Goal: Find contact information: Find contact information

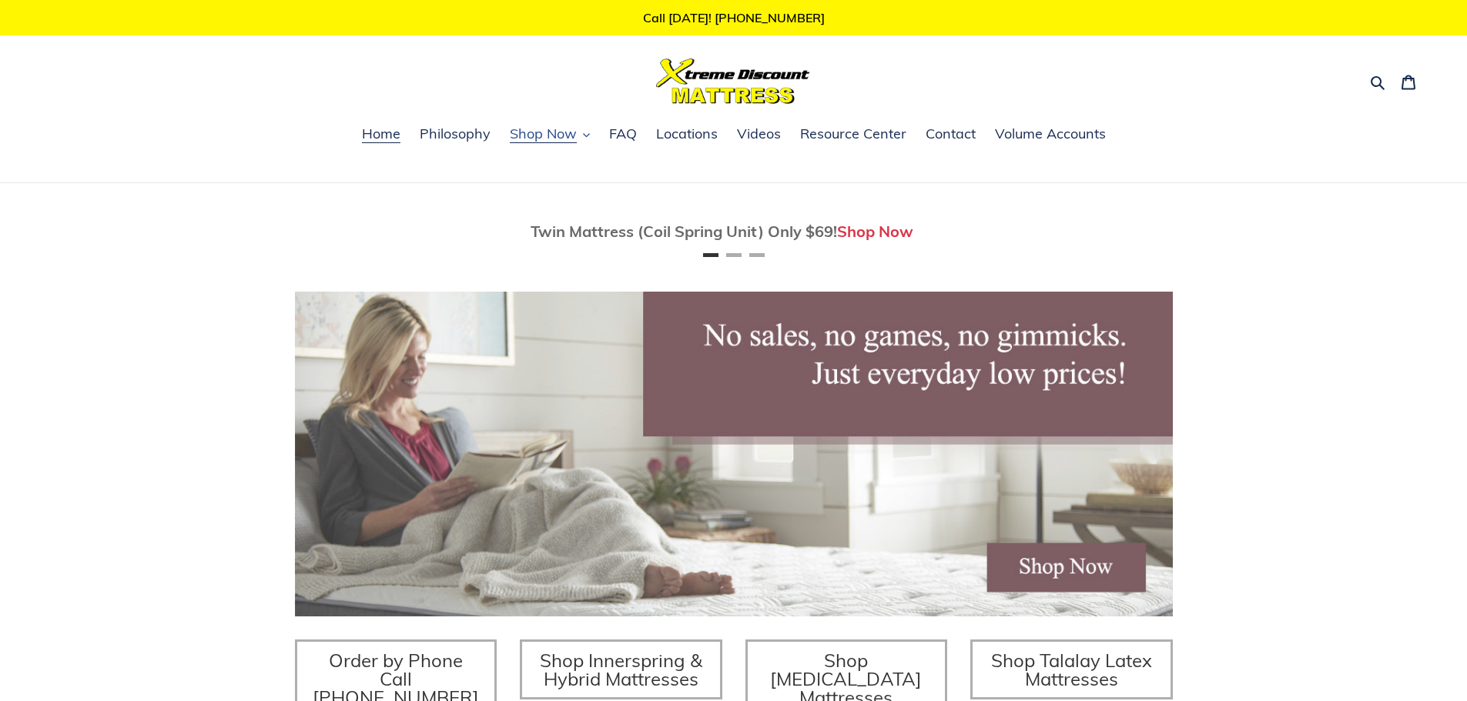
click at [591, 137] on button "Shop Now" at bounding box center [549, 134] width 95 height 23
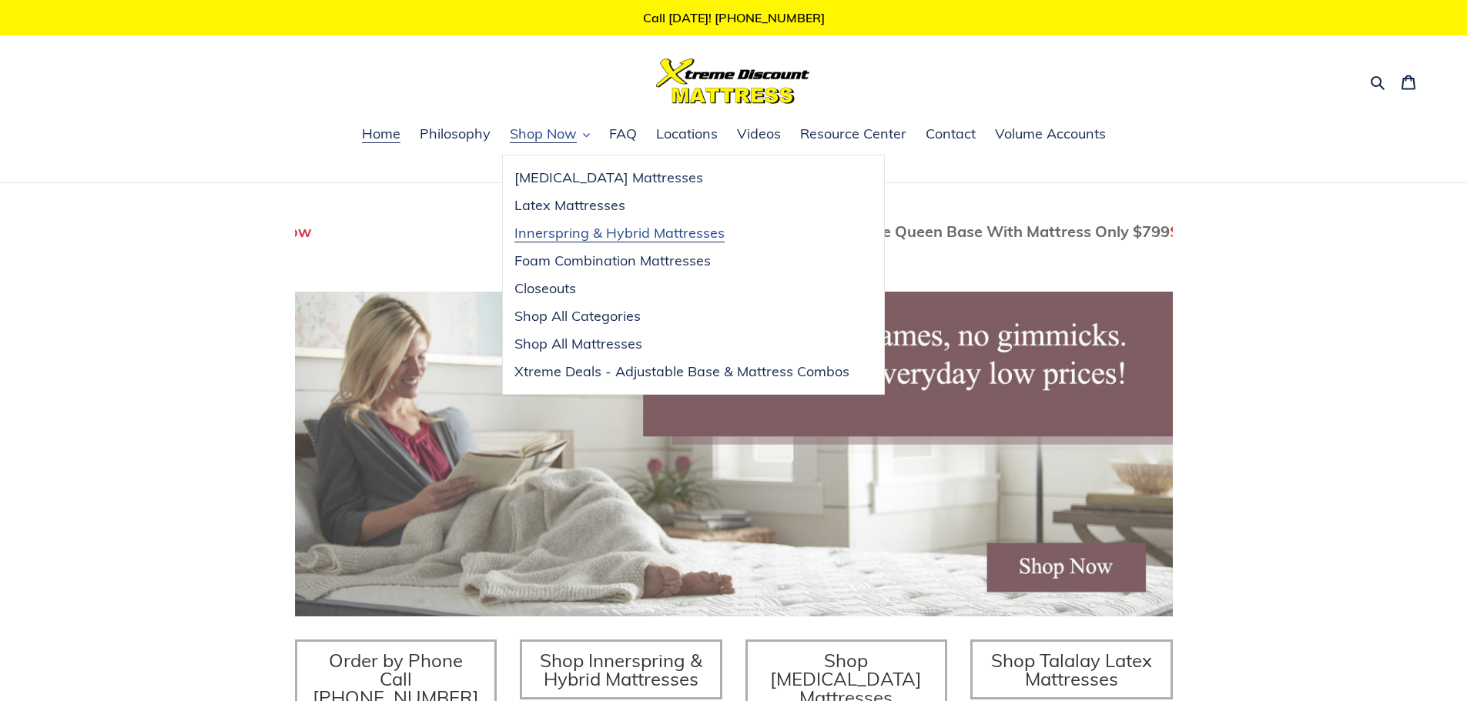
scroll to position [0, 878]
click at [563, 238] on span "Innerspring & Hybrid Mattresses" at bounding box center [619, 233] width 210 height 18
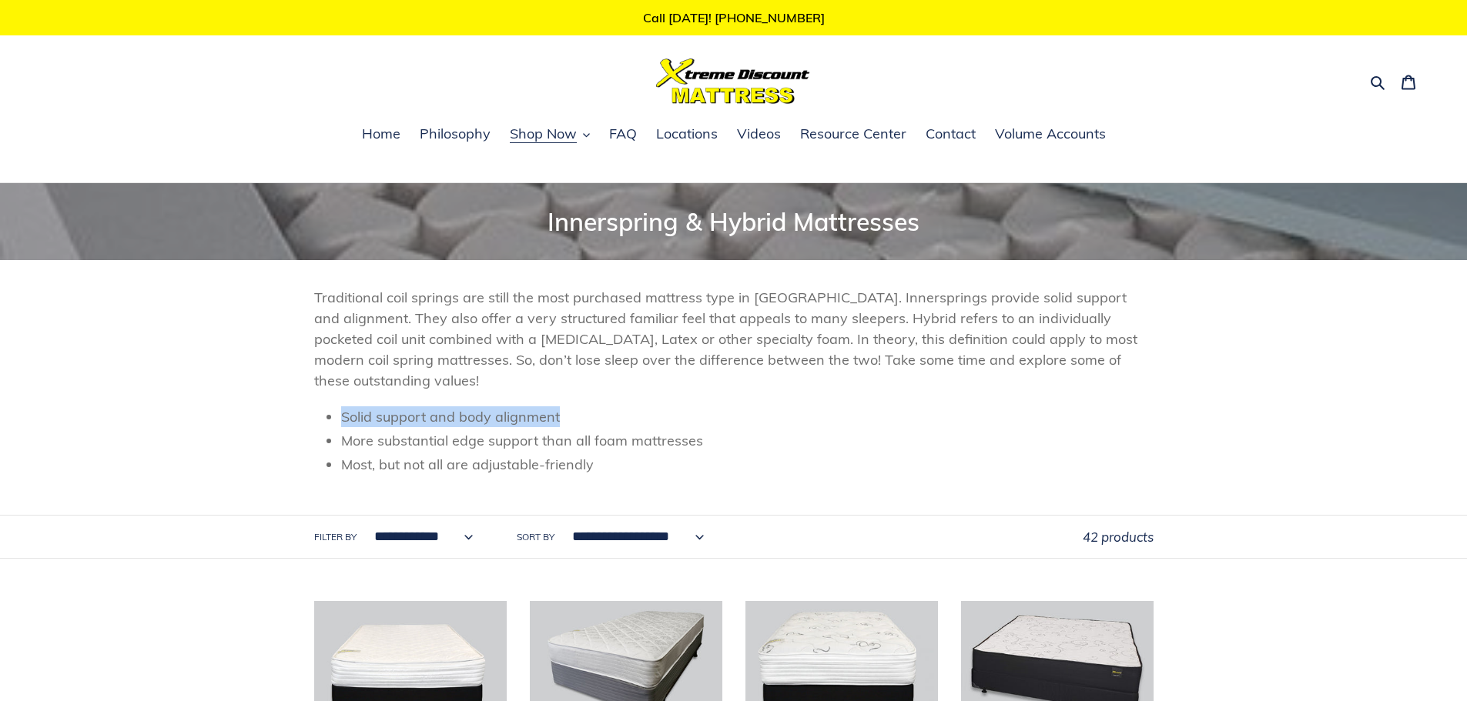
drag, startPoint x: 320, startPoint y: 423, endPoint x: 723, endPoint y: 427, distance: 403.5
click at [723, 427] on div "Traditional coil springs are still the most purchased mattress type in [GEOGRAP…" at bounding box center [734, 387] width 924 height 201
click at [730, 424] on li "Solid support and body alignment" at bounding box center [747, 417] width 812 height 21
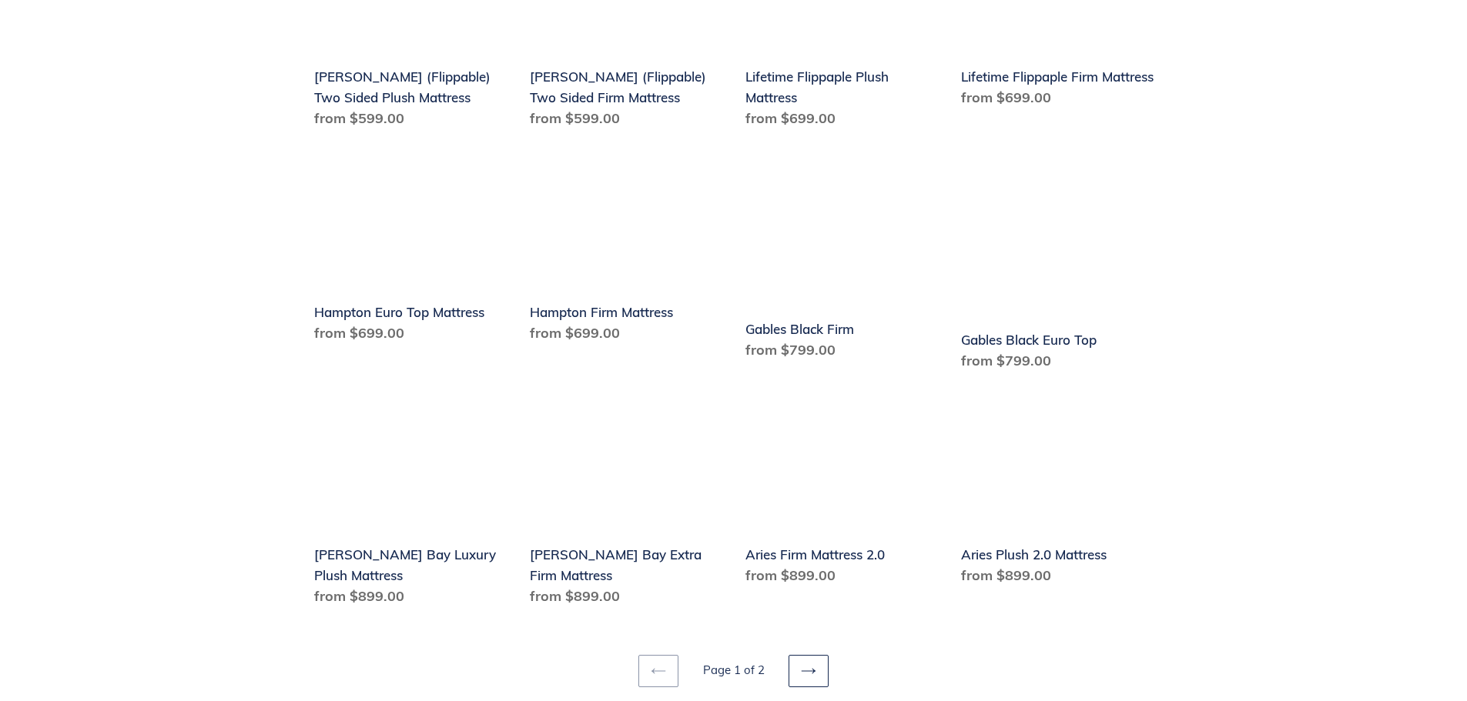
scroll to position [1925, 0]
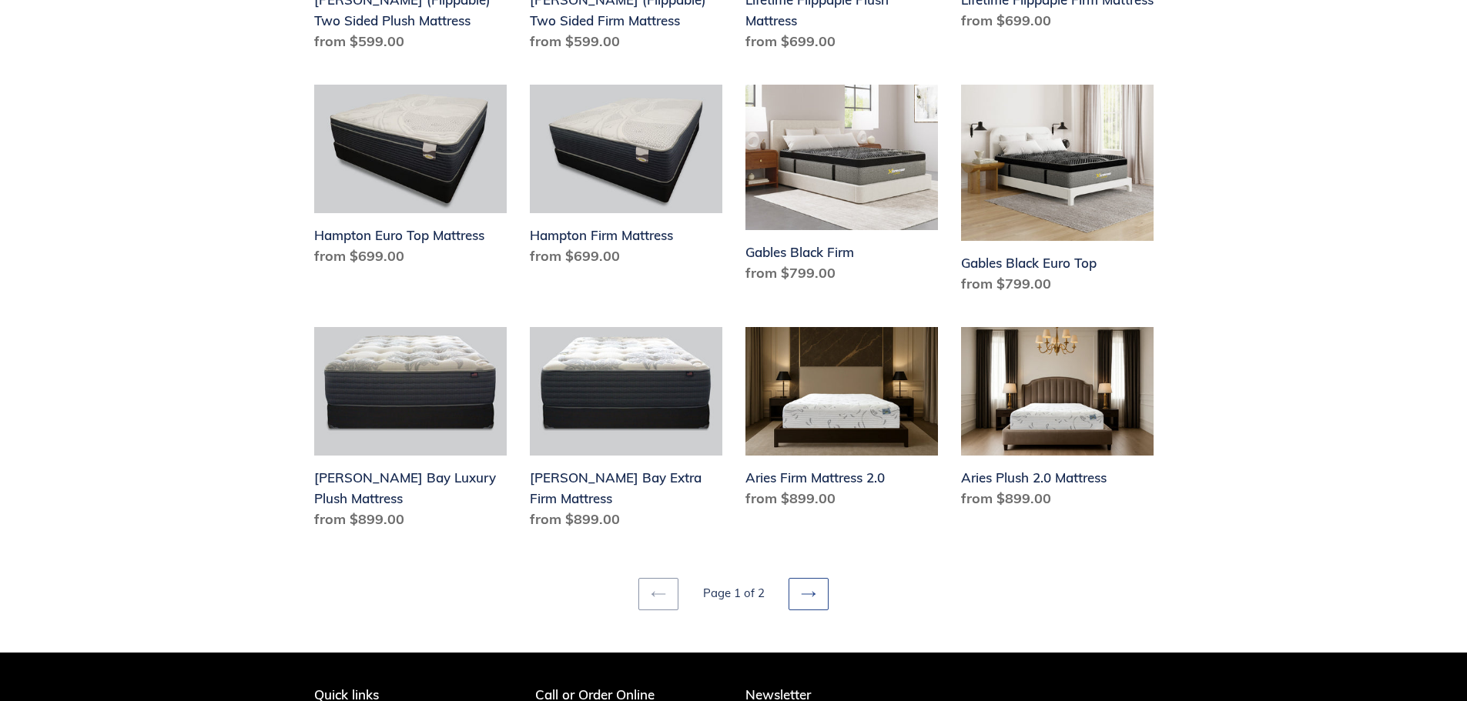
click at [806, 587] on icon at bounding box center [808, 594] width 15 height 15
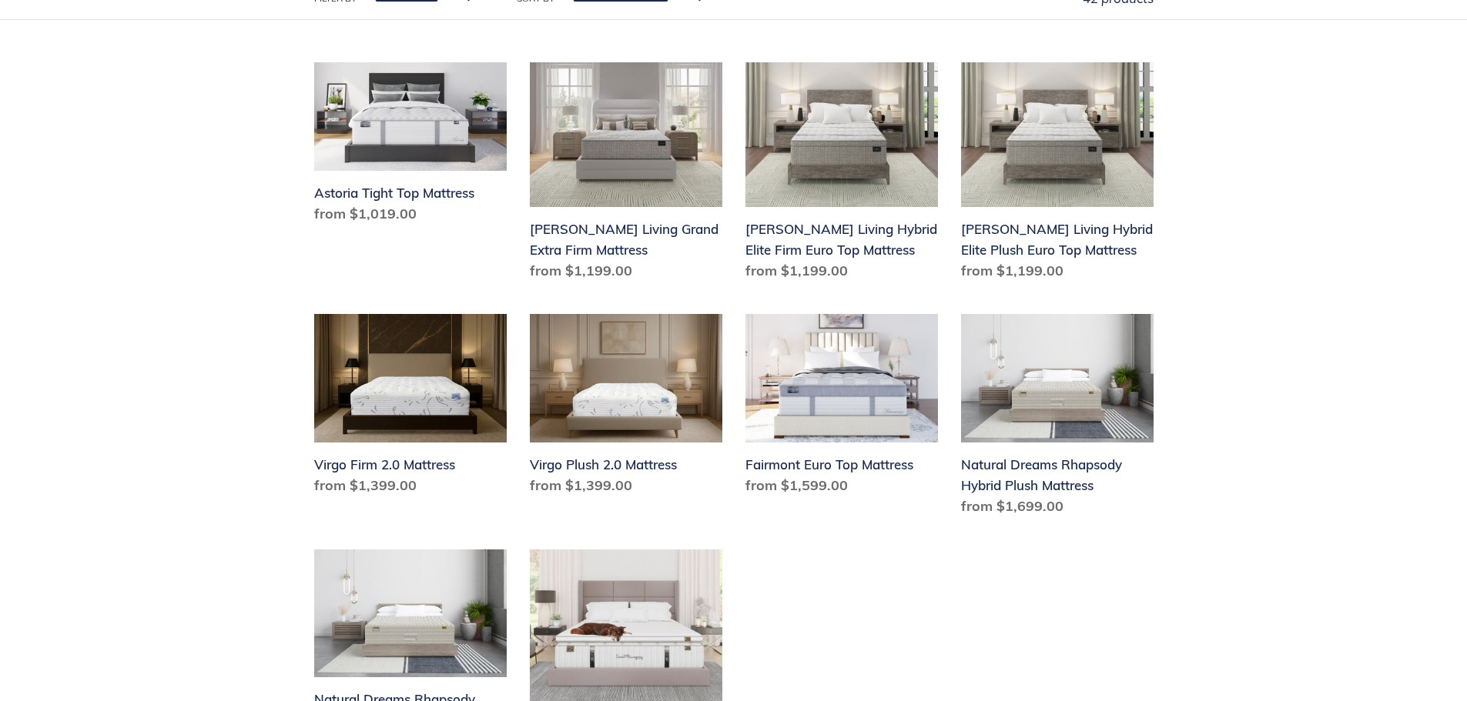
scroll to position [693, 0]
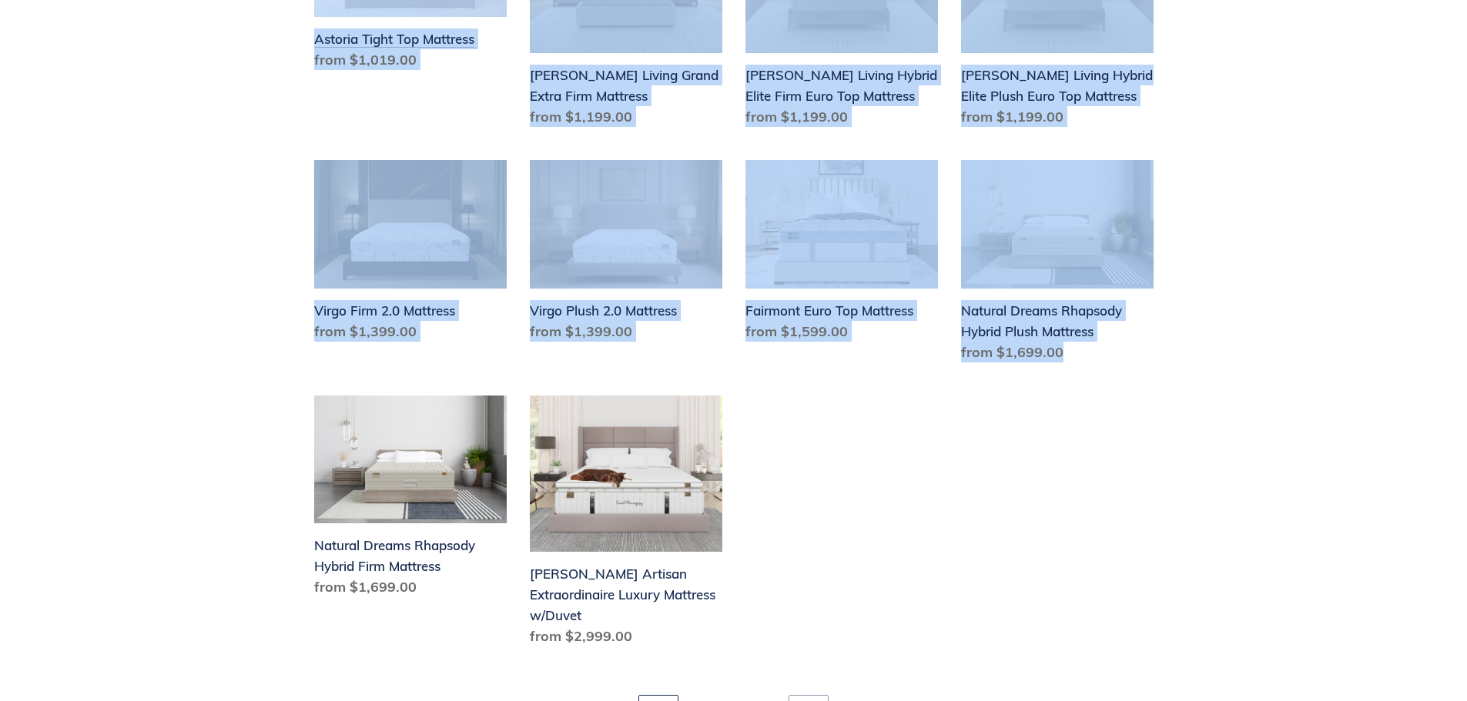
drag, startPoint x: 1248, startPoint y: 598, endPoint x: 392, endPoint y: 49, distance: 1017.1
click at [392, 49] on div "Collection: Innerspring & Hybrid Mattresses Traditional coil springs are still …" at bounding box center [733, 108] width 1467 height 1237
click at [1120, 647] on ul "Astoria Tight Top Mattress Astoria Tight Top Mattress Regular price from $1,019…" at bounding box center [722, 294] width 862 height 772
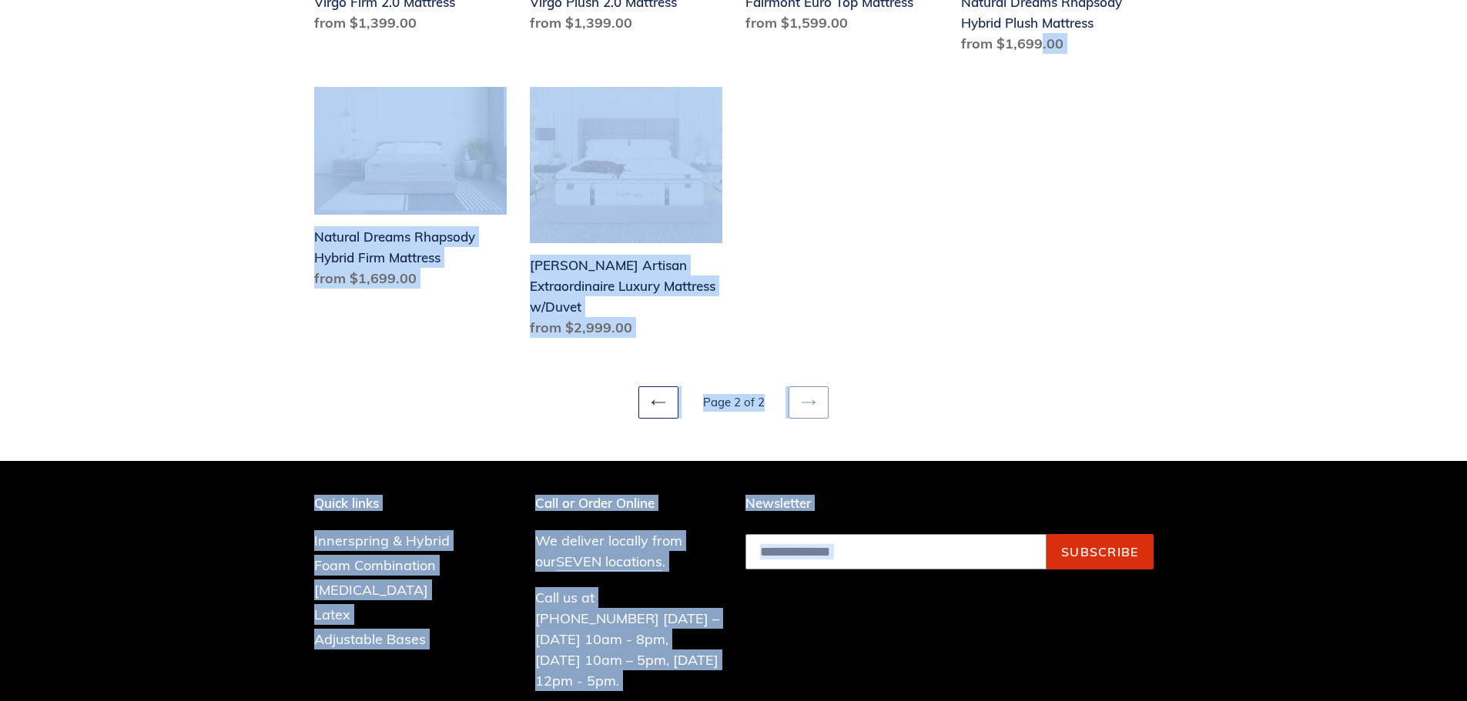
scroll to position [1151, 0]
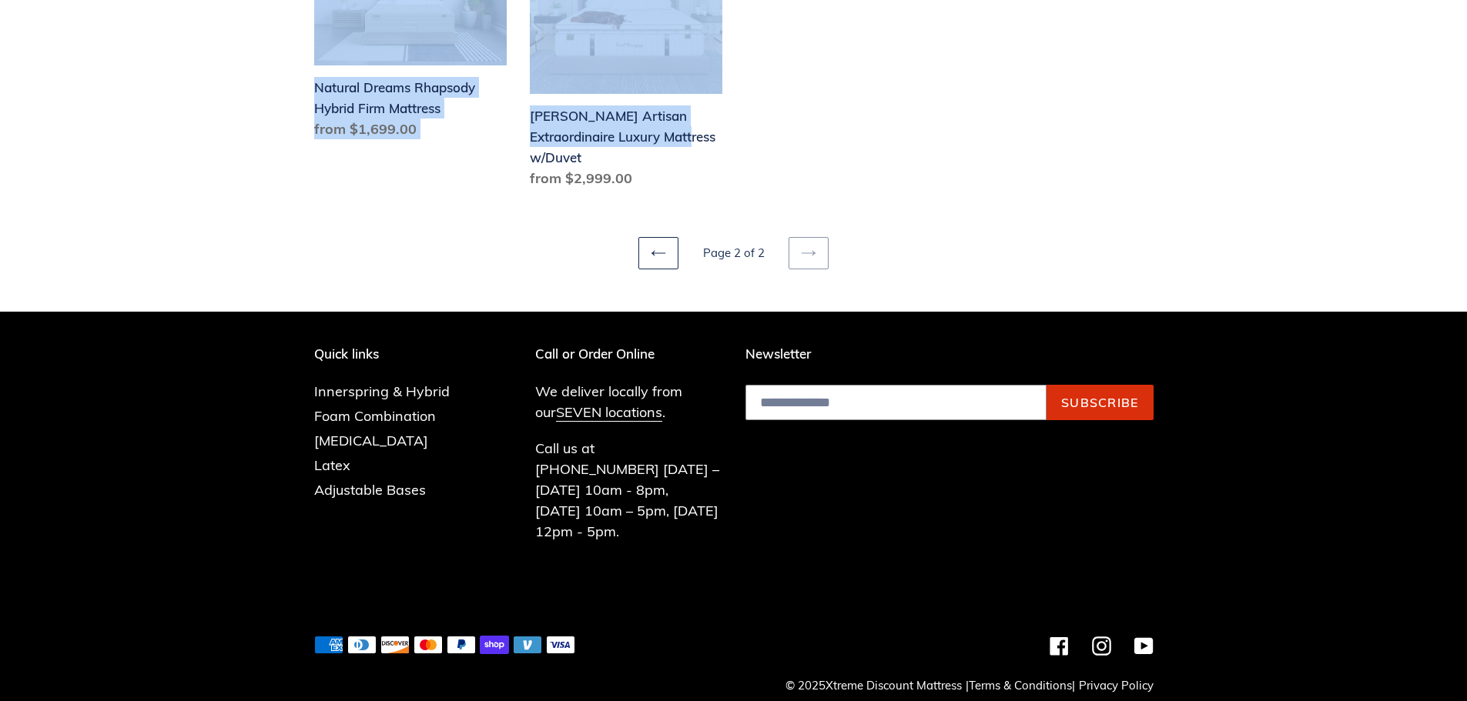
drag, startPoint x: 1038, startPoint y: 644, endPoint x: 872, endPoint y: 133, distance: 537.4
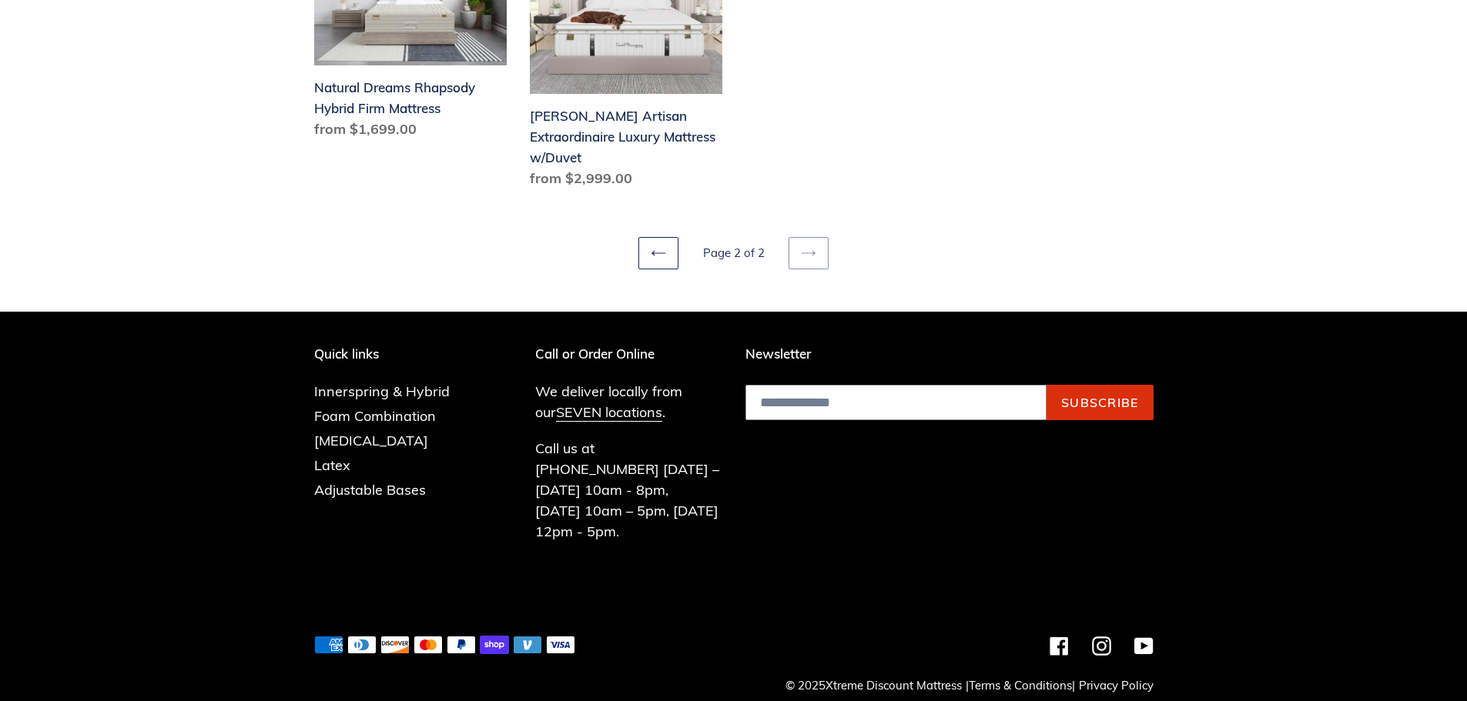
click at [1083, 233] on ul "Previous page Page 2 of 2 Next page" at bounding box center [733, 232] width 839 height 75
drag, startPoint x: 1049, startPoint y: 216, endPoint x: 430, endPoint y: 243, distance: 619.7
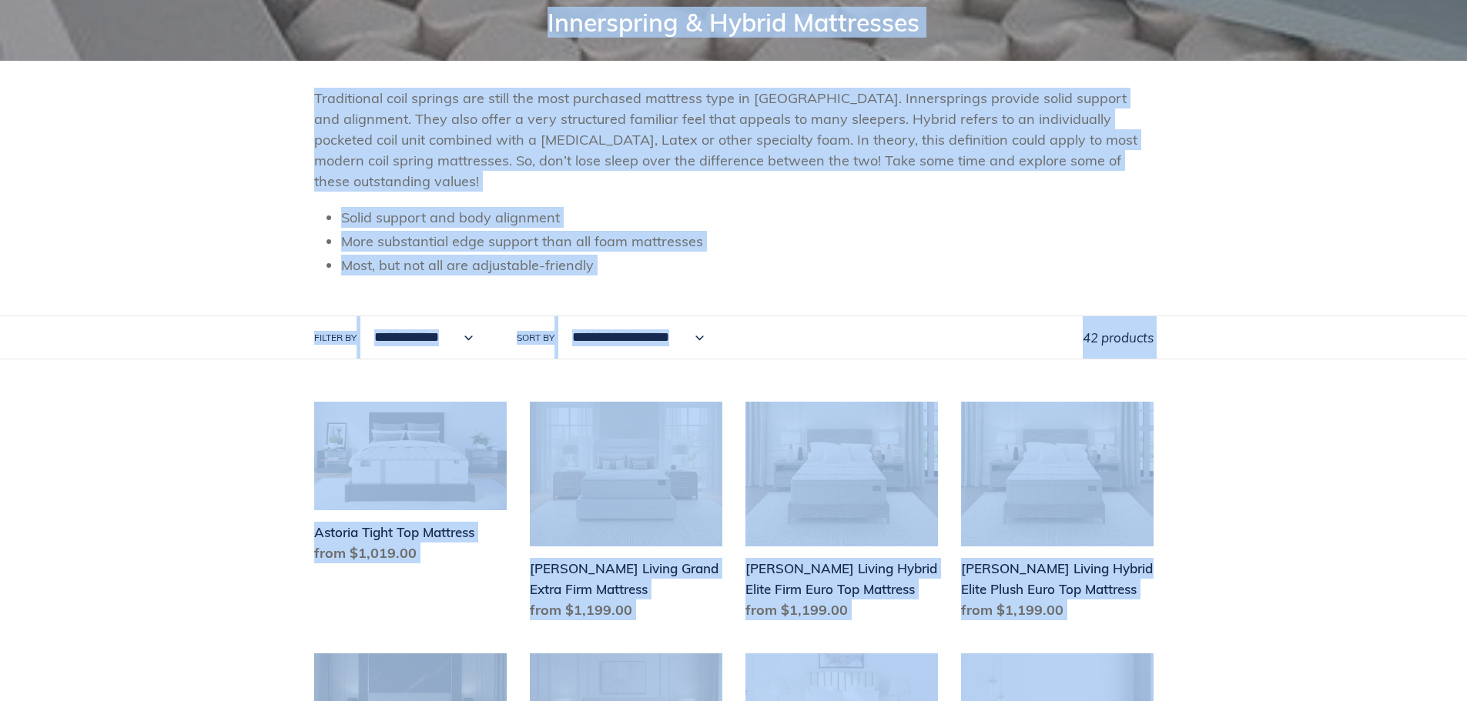
scroll to position [0, 0]
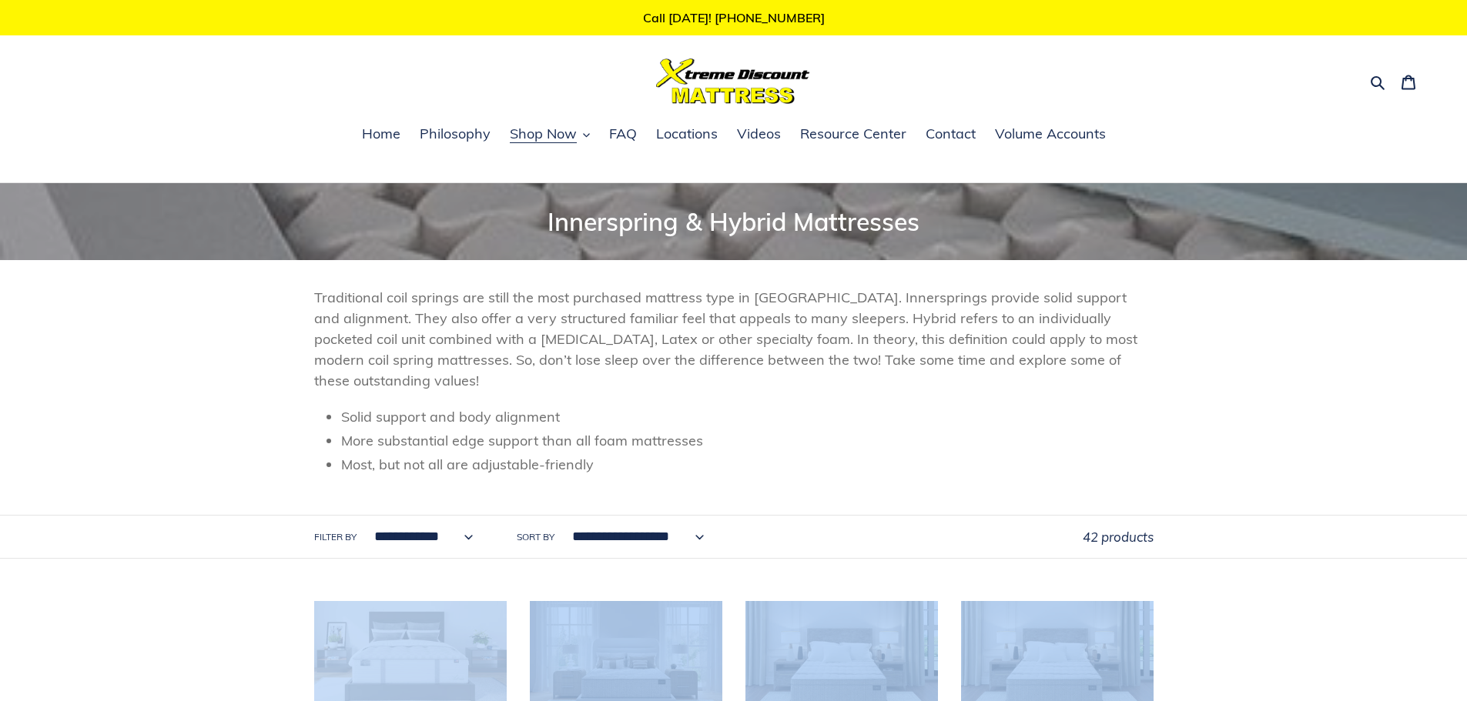
drag, startPoint x: 540, startPoint y: 251, endPoint x: 323, endPoint y: 604, distance: 413.7
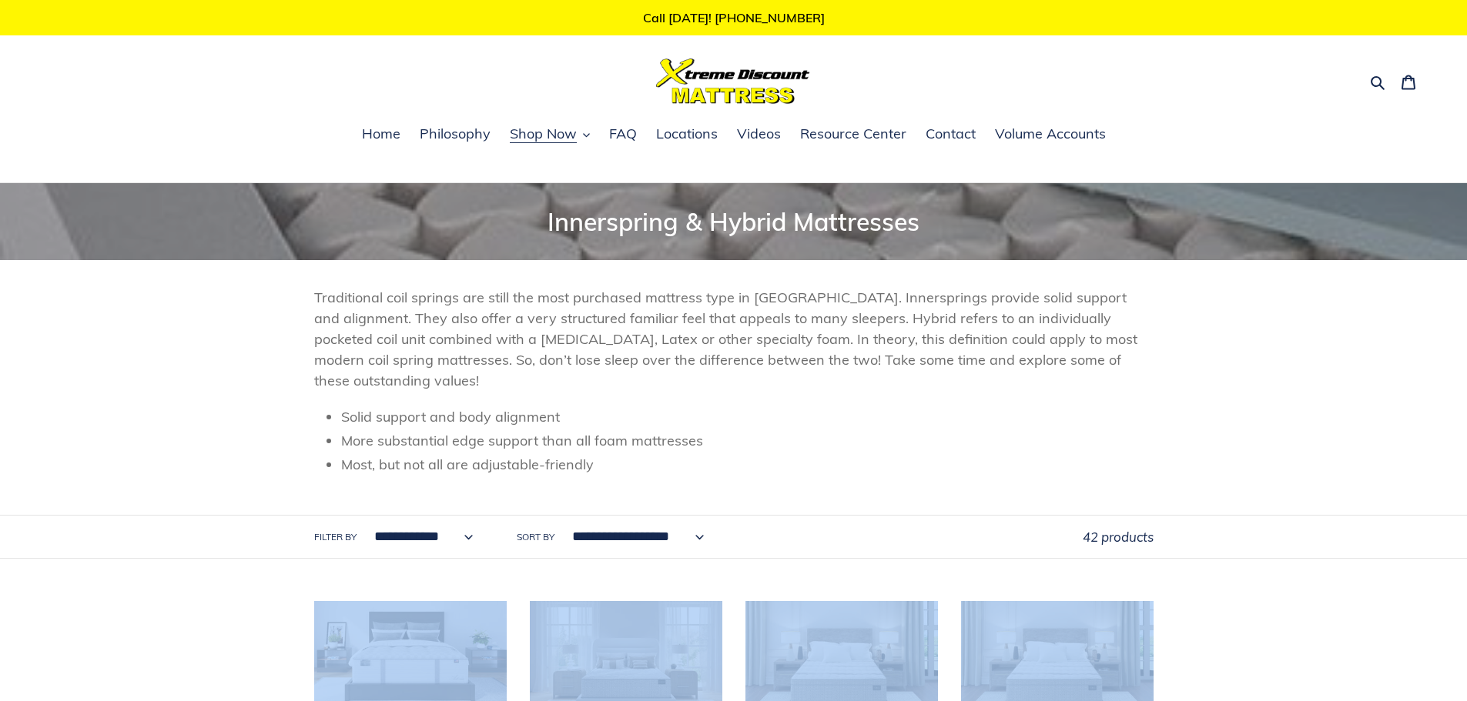
copy div "Astoria Tight Top Mattress Astoria Tight Top Mattress Regular price from $1,019…"
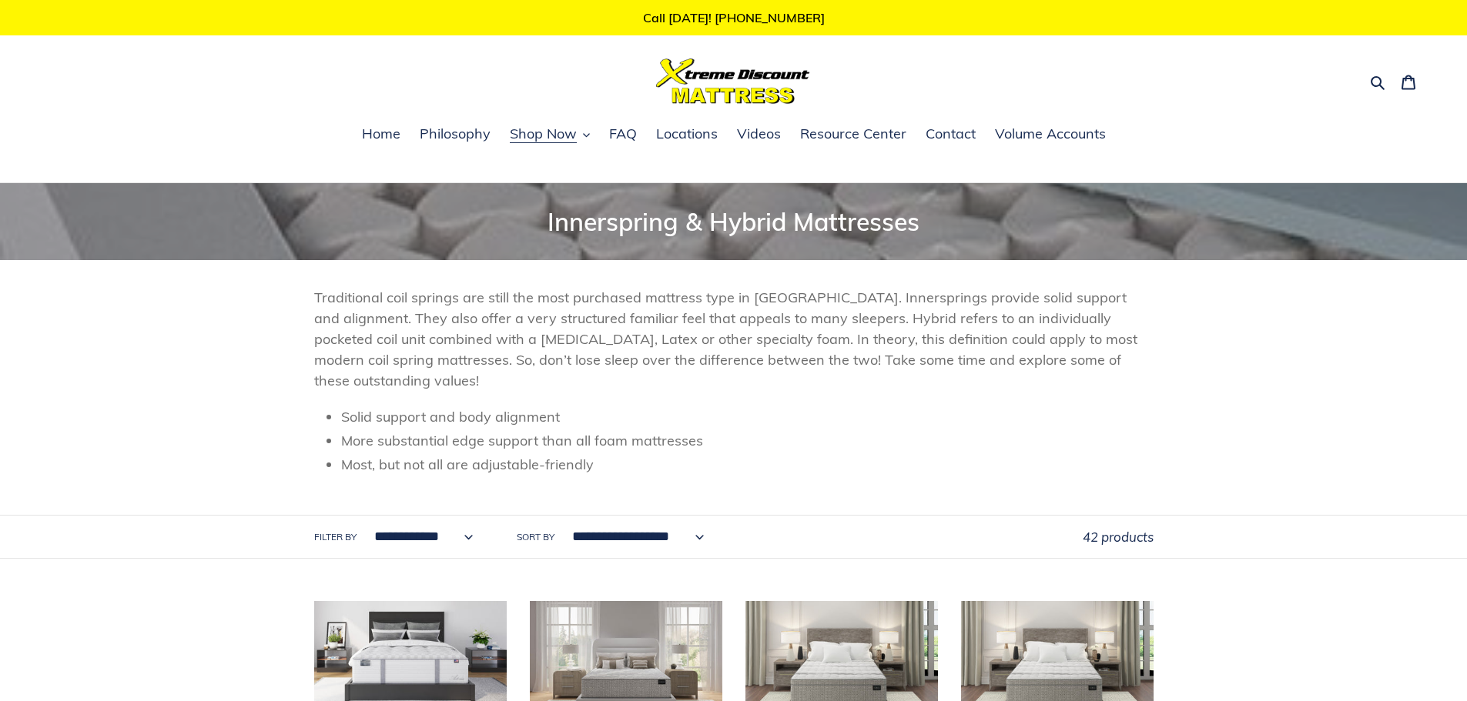
click at [1400, 444] on header "Collection: Innerspring & Hybrid Mattresses Traditional coil springs are still …" at bounding box center [733, 371] width 1467 height 376
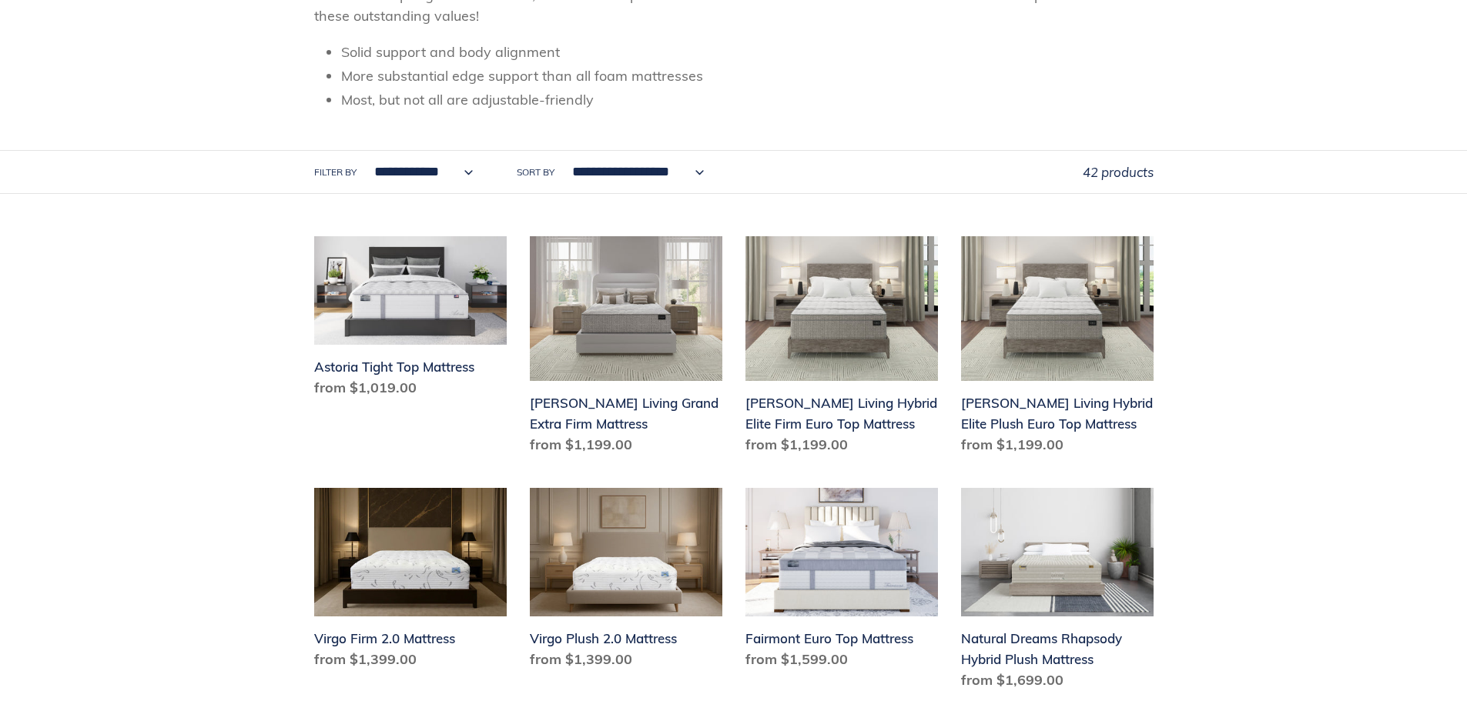
scroll to position [442, 0]
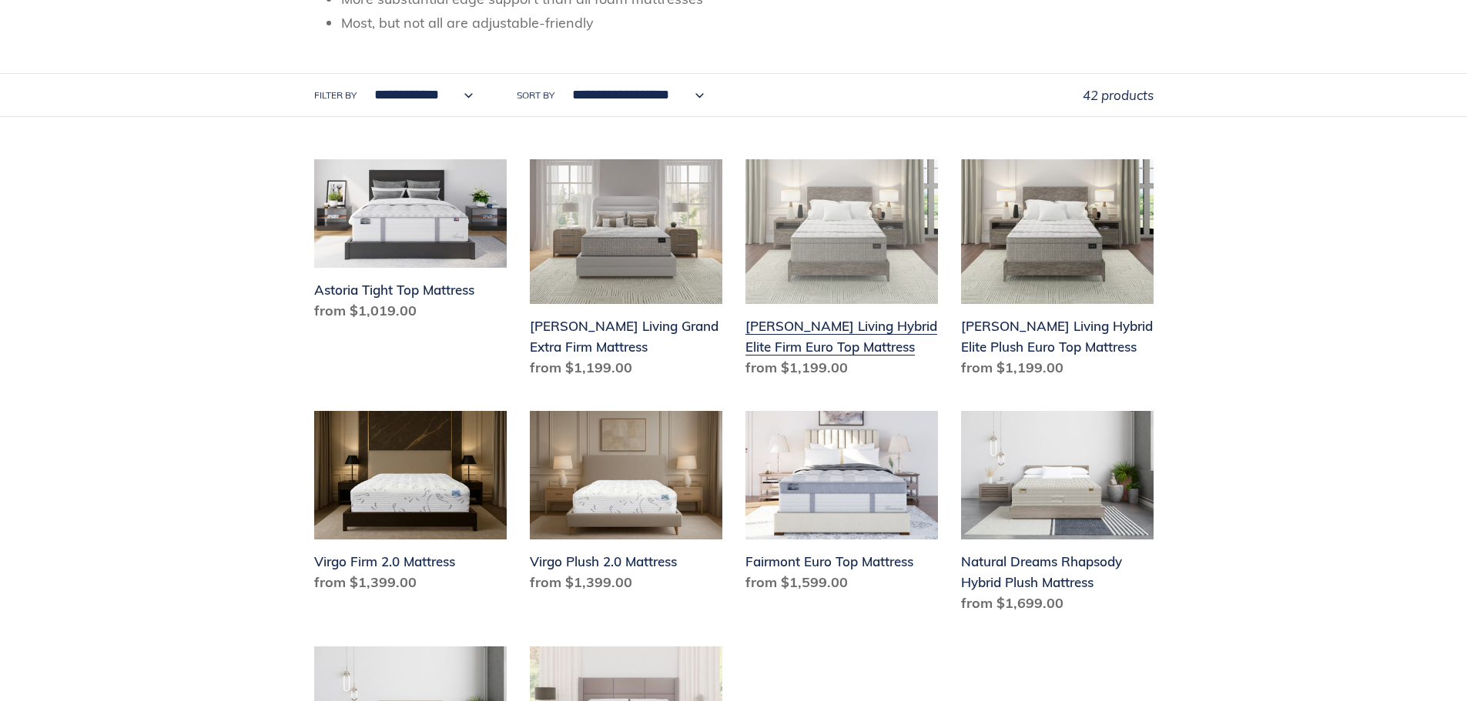
click at [809, 326] on link "Scott Living Hybrid Elite Firm Euro Top Mattress" at bounding box center [841, 271] width 193 height 225
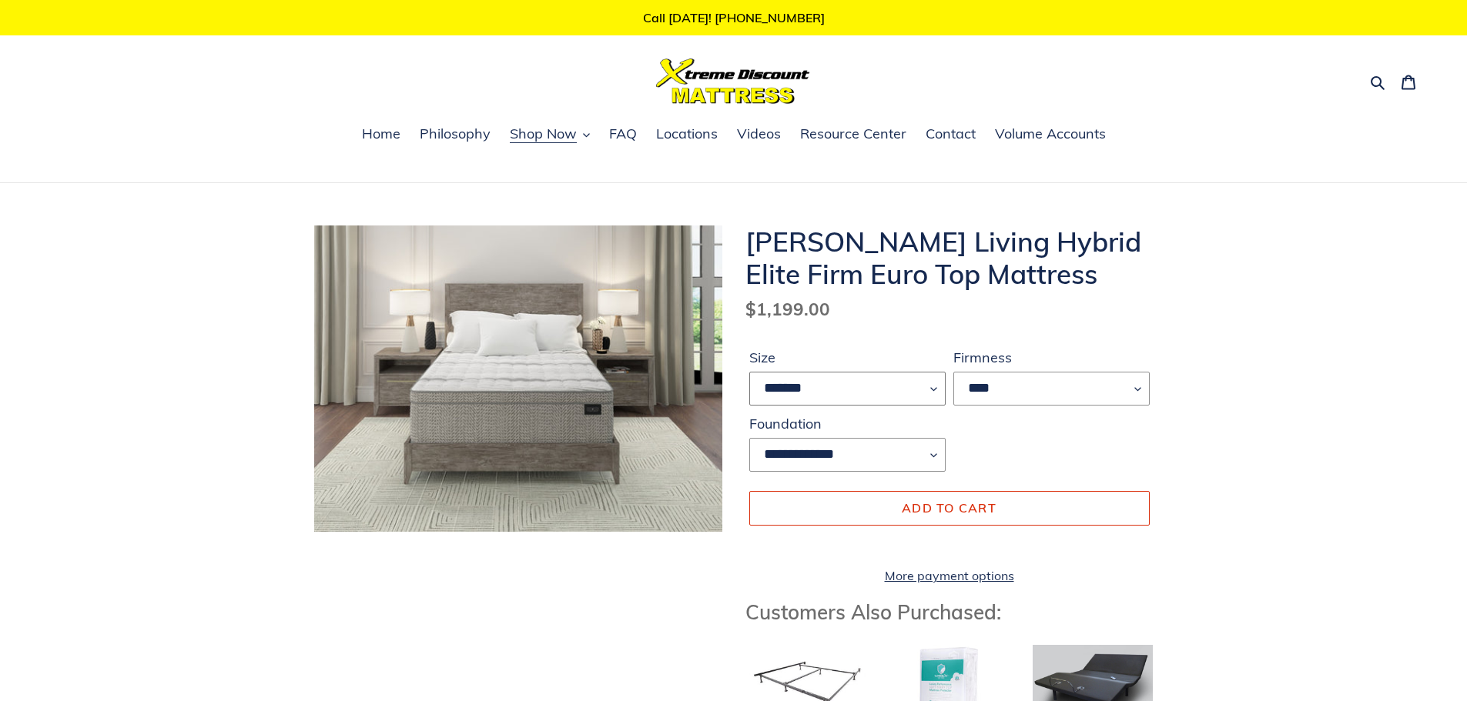
click at [843, 378] on select "******* **** ***** ****" at bounding box center [847, 389] width 196 height 34
select select "*****"
click at [749, 372] on select "******* **** ***** ****" at bounding box center [847, 389] width 196 height 34
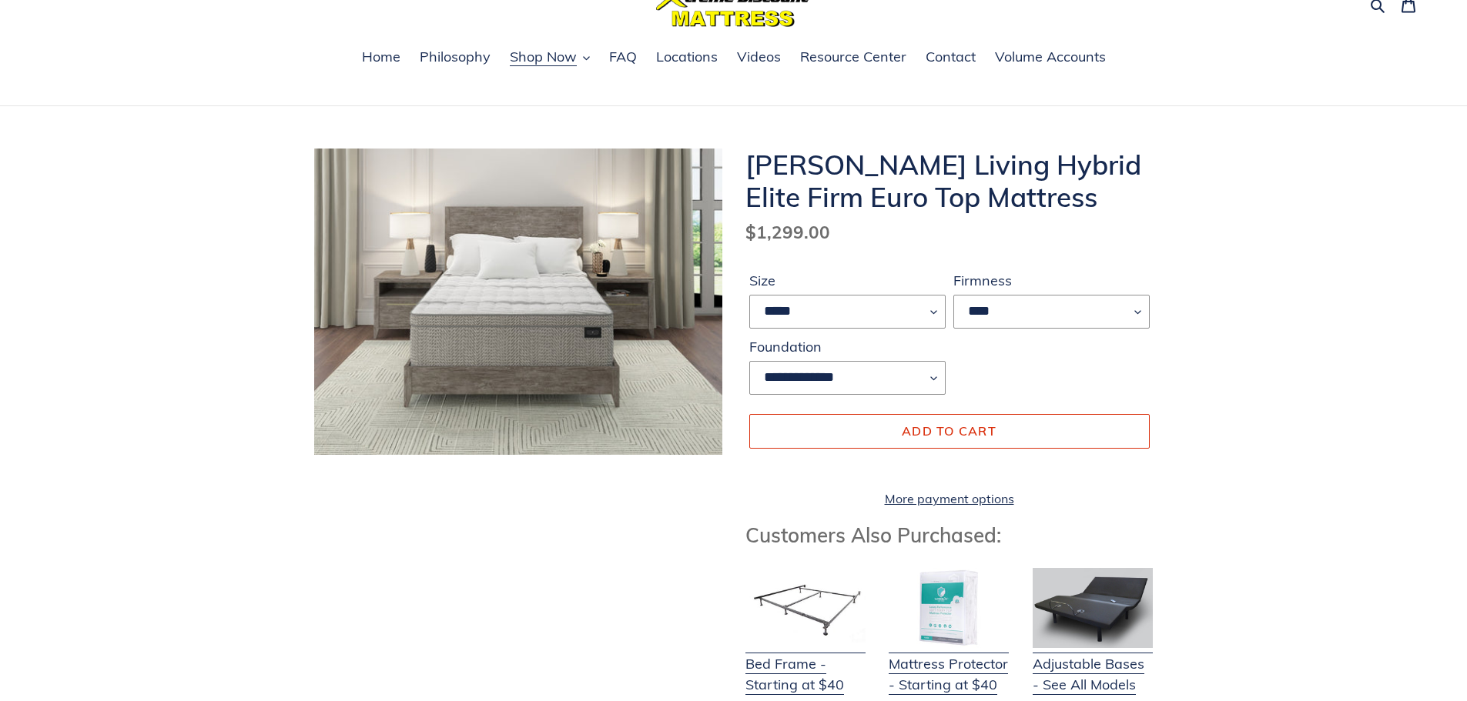
click at [1065, 313] on select "****" at bounding box center [1051, 312] width 196 height 34
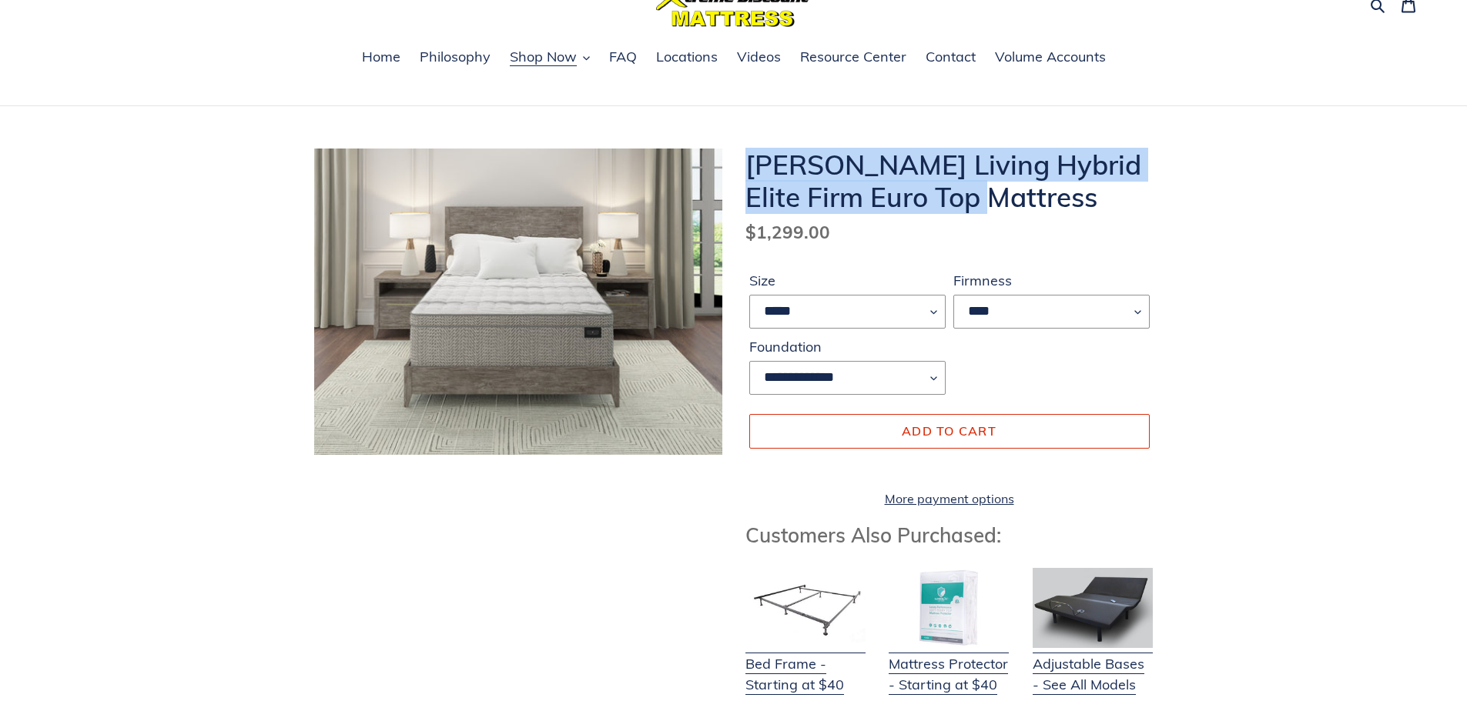
drag, startPoint x: 989, startPoint y: 199, endPoint x: 742, endPoint y: 162, distance: 250.0
copy h1 "Scott Living Hybrid Elite Firm Euro Top Mattress"
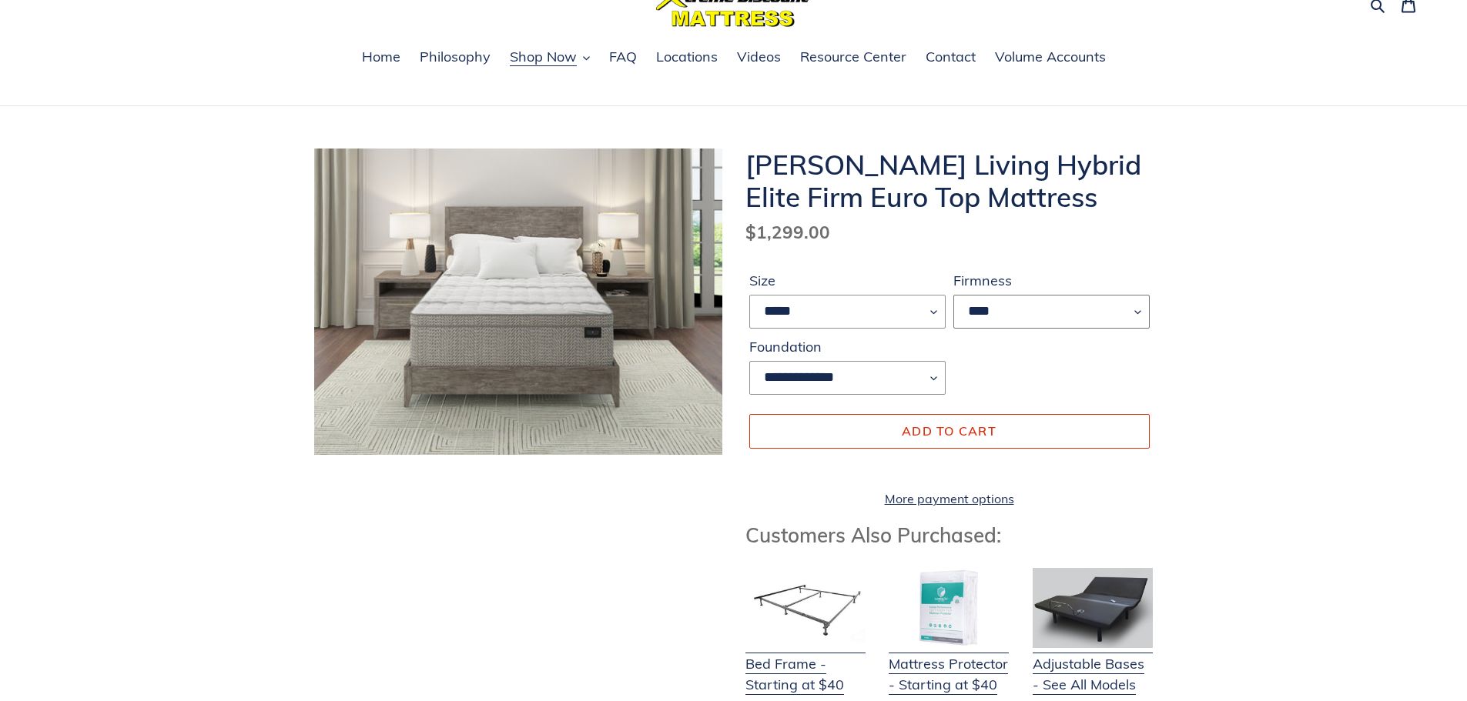
click at [1047, 310] on select "****" at bounding box center [1051, 312] width 196 height 34
drag, startPoint x: 879, startPoint y: 236, endPoint x: 909, endPoint y: 236, distance: 30.0
click at [909, 236] on dl "Regular price $1,299.00 Sale price $1,199.00 Regular price $1,299.00 Sale Sold …" at bounding box center [949, 232] width 408 height 26
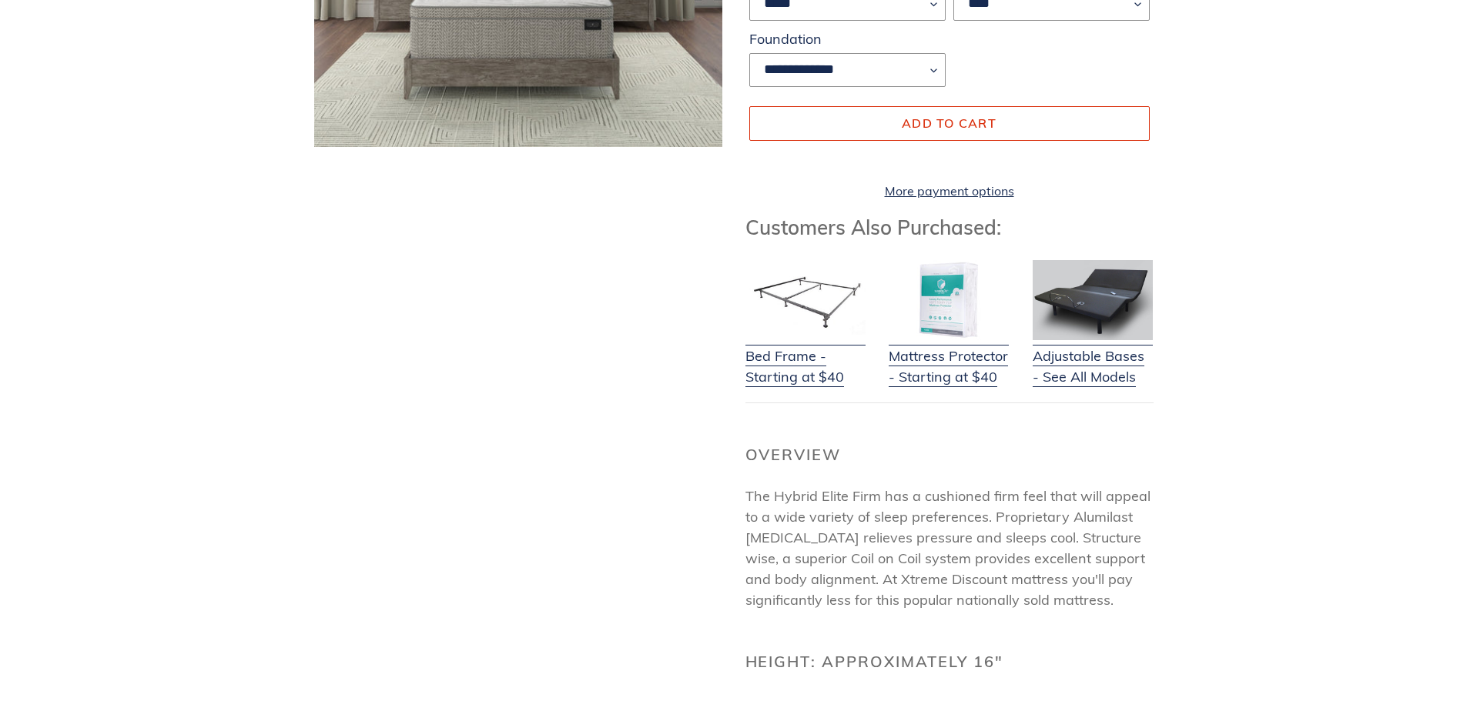
scroll to position [0, 0]
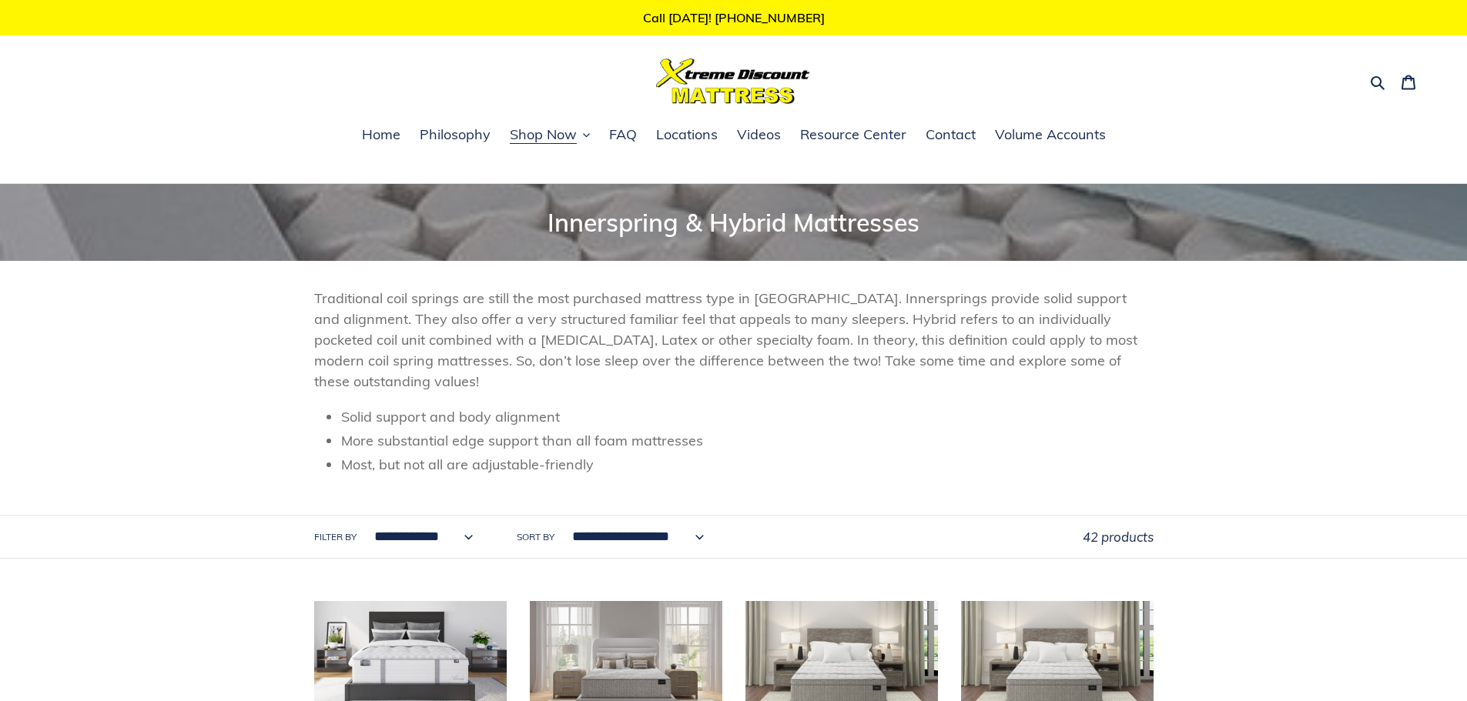
scroll to position [464, 0]
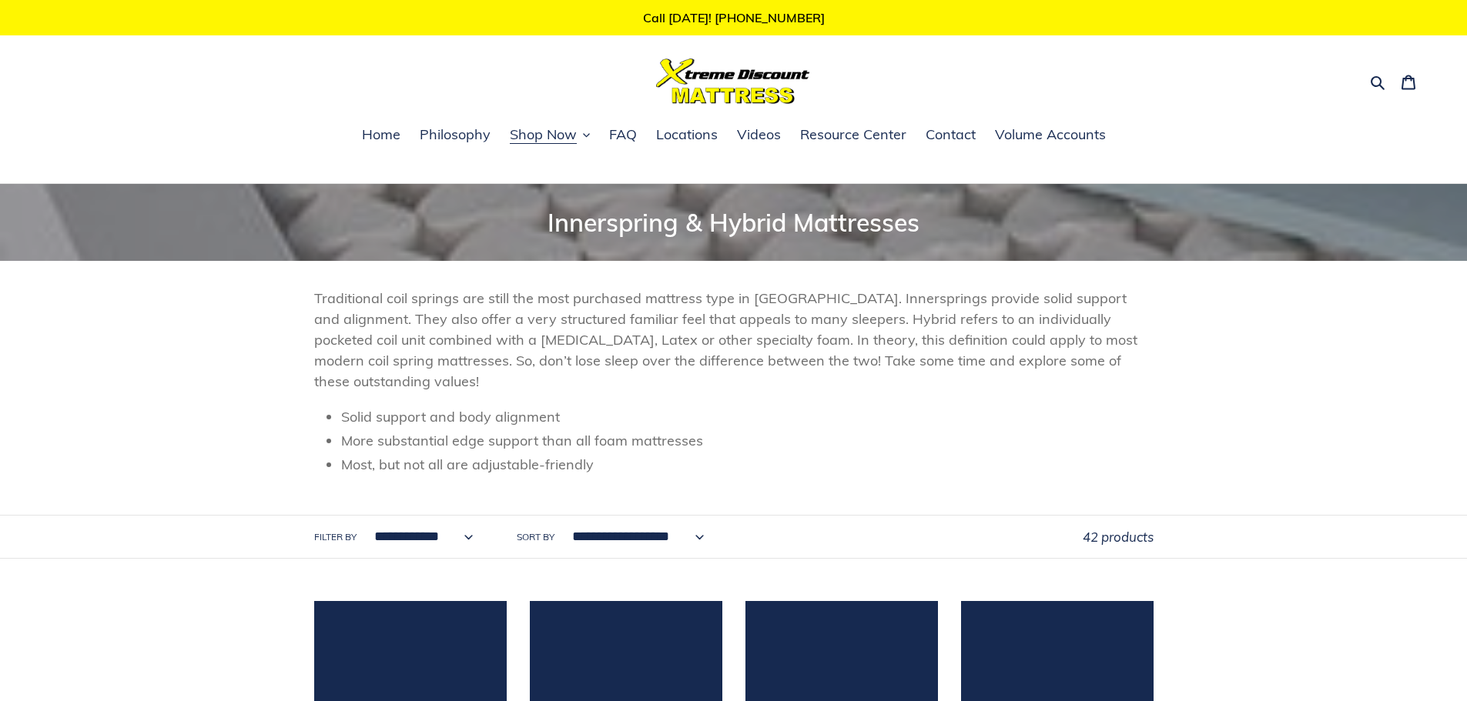
scroll to position [1926, 0]
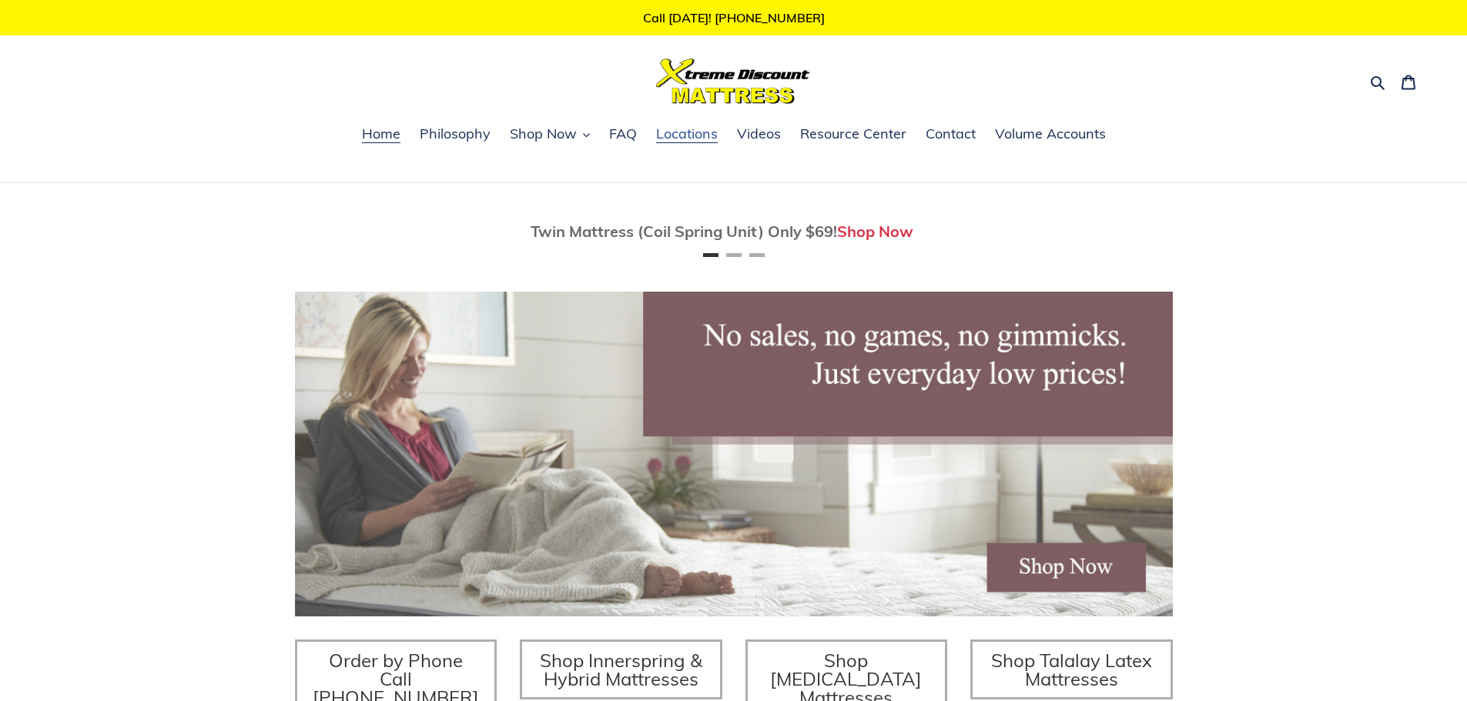
click at [702, 132] on span "Locations" at bounding box center [687, 134] width 62 height 18
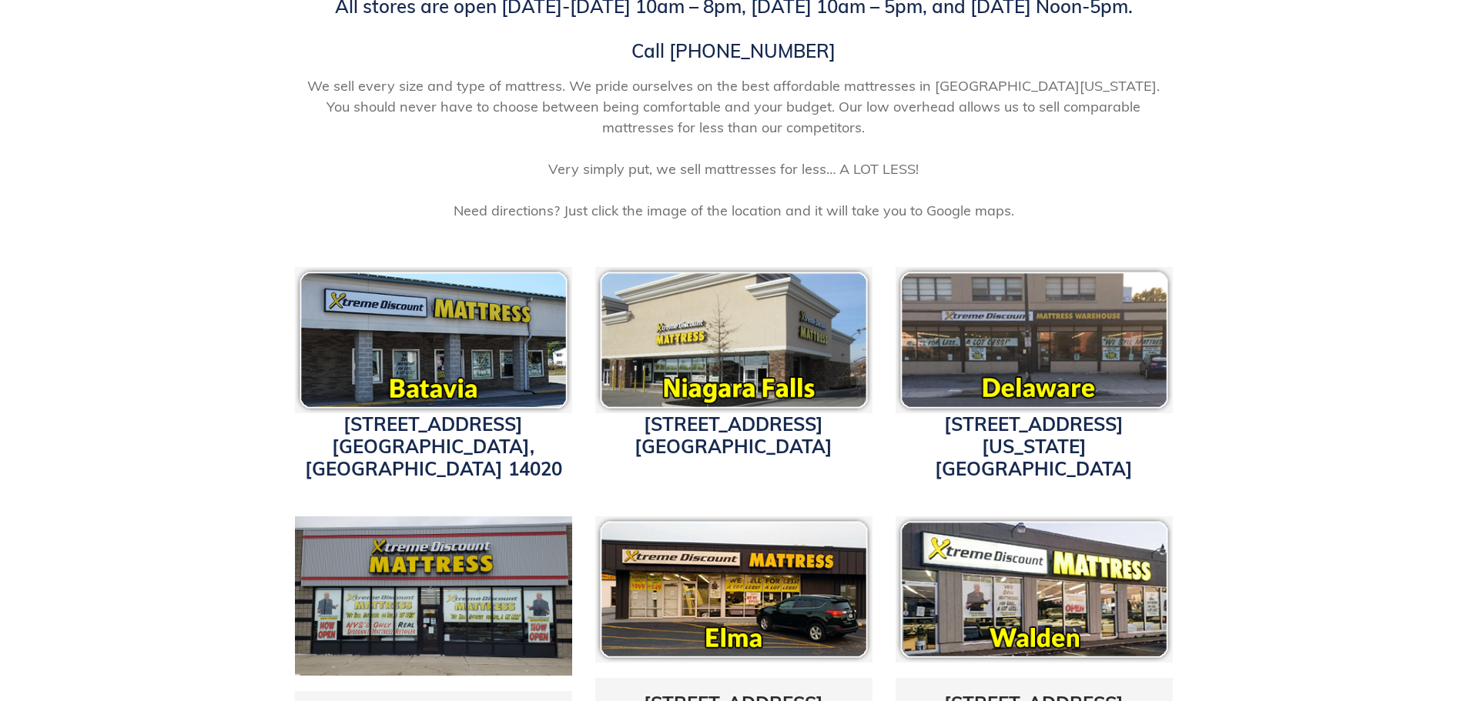
scroll to position [462, 0]
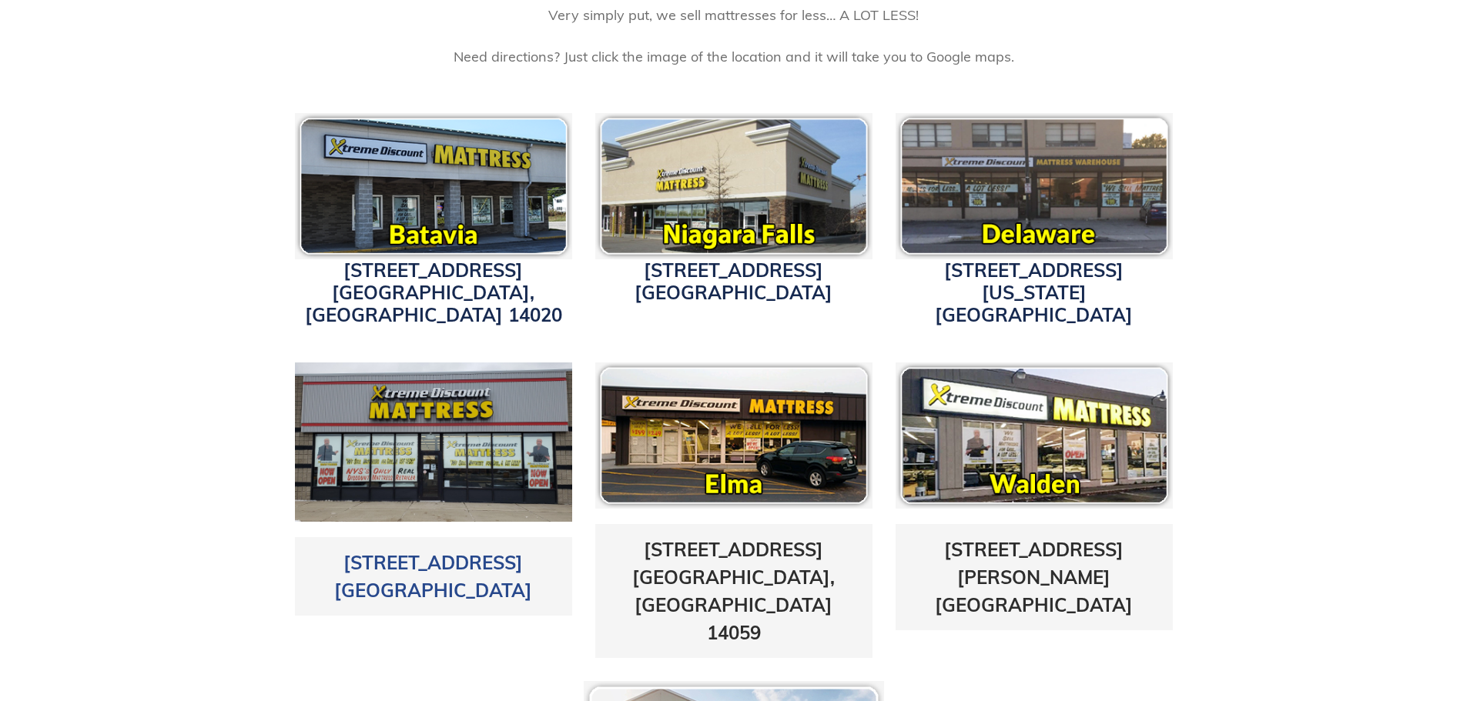
click at [377, 564] on link "[STREET_ADDRESS]" at bounding box center [433, 576] width 198 height 51
